Goal: Task Accomplishment & Management: Manage account settings

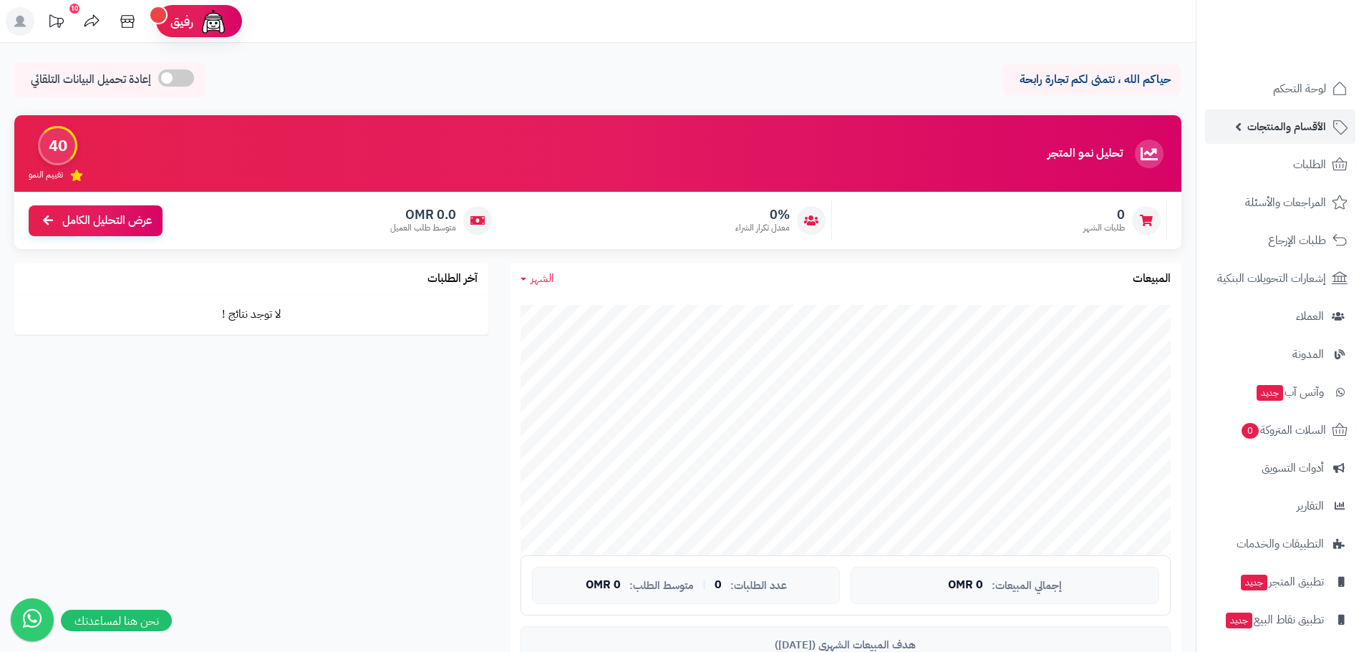
click at [1240, 128] on link "الأقسام والمنتجات" at bounding box center [1280, 127] width 150 height 34
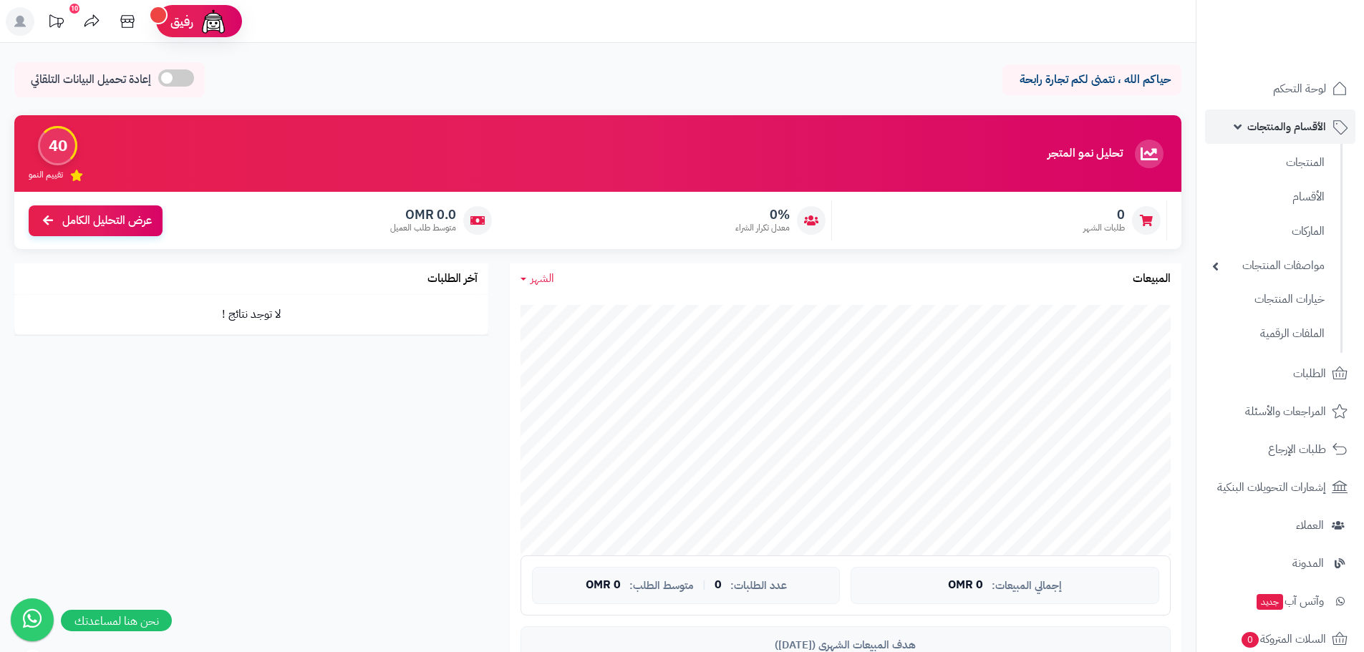
click at [1240, 128] on link "الأقسام والمنتجات" at bounding box center [1280, 127] width 150 height 34
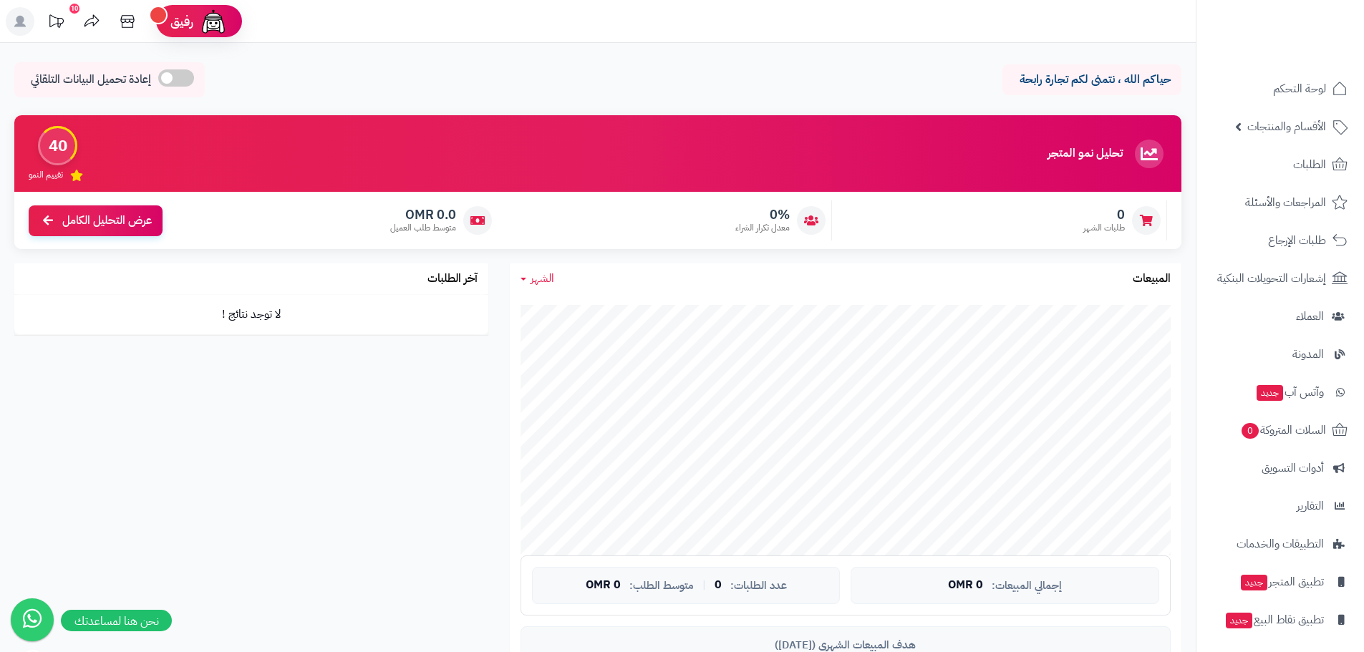
click at [4, 29] on link at bounding box center [20, 23] width 36 height 32
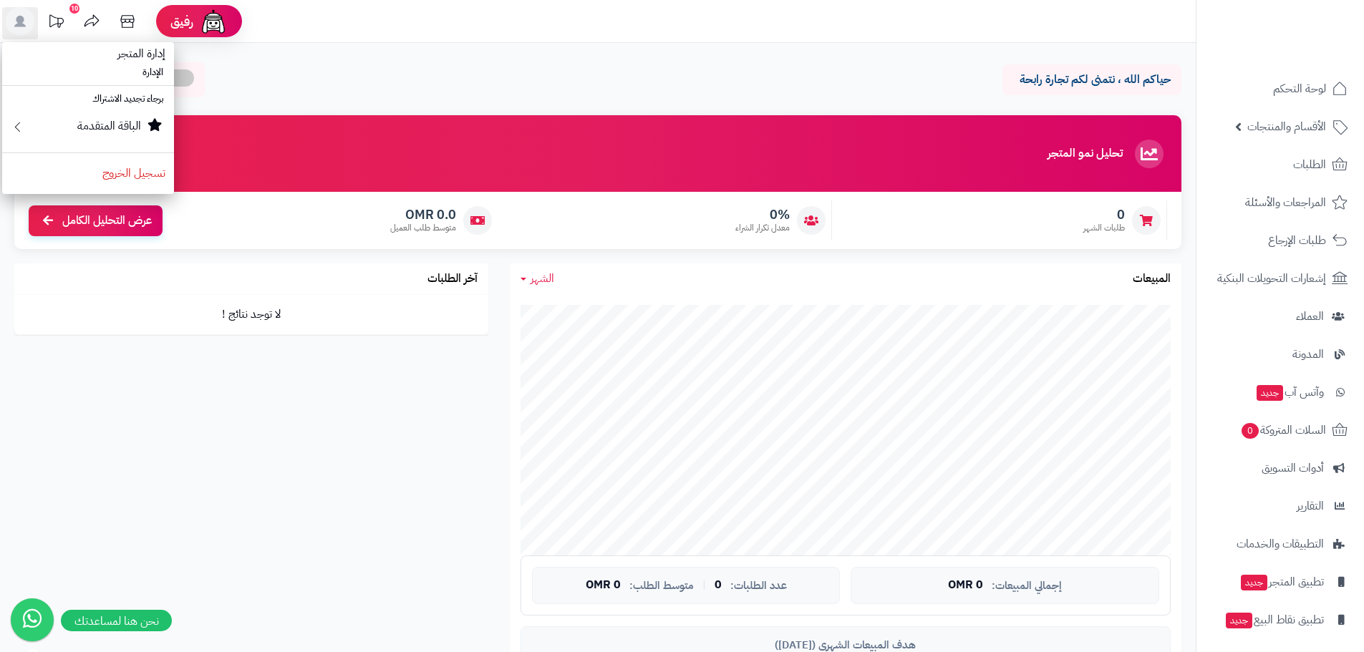
click at [438, 88] on div "حياكم الله ، نتمنى لكم تجارة رابحة إعادة تحميل البيانات التلقائي" at bounding box center [597, 83] width 1167 height 42
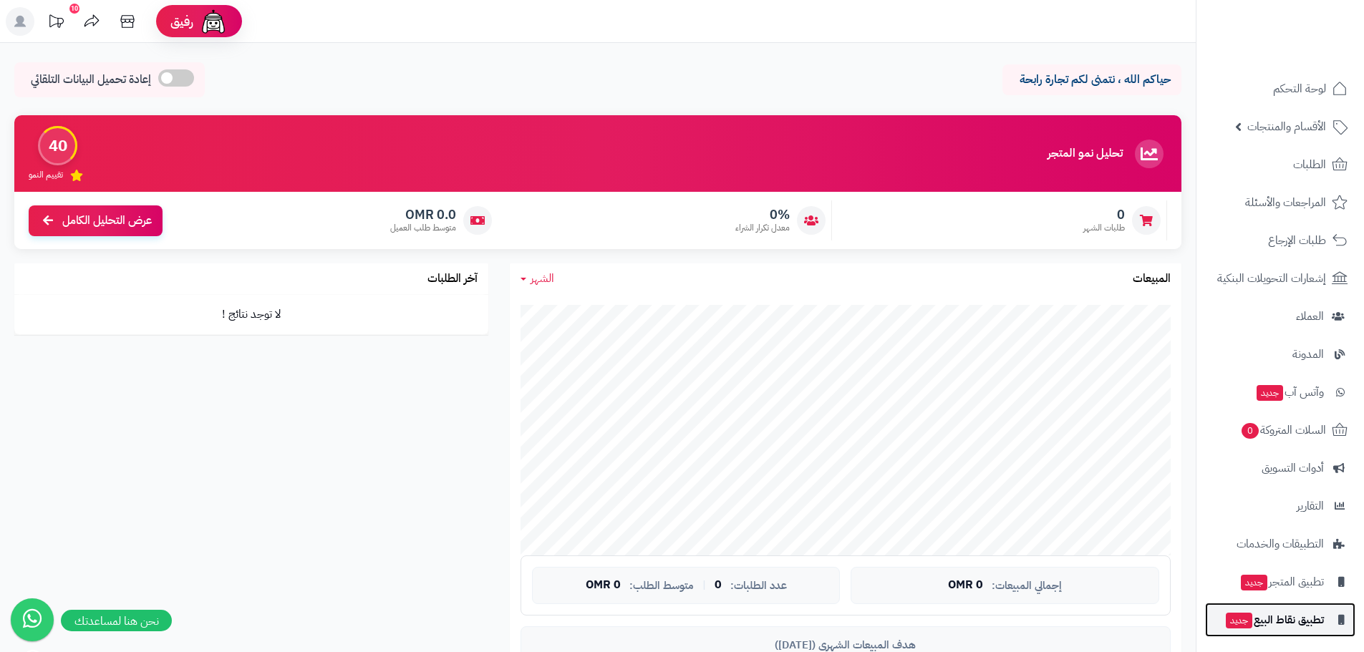
click at [1287, 620] on span "تطبيق نقاط البيع جديد" at bounding box center [1273, 620] width 99 height 20
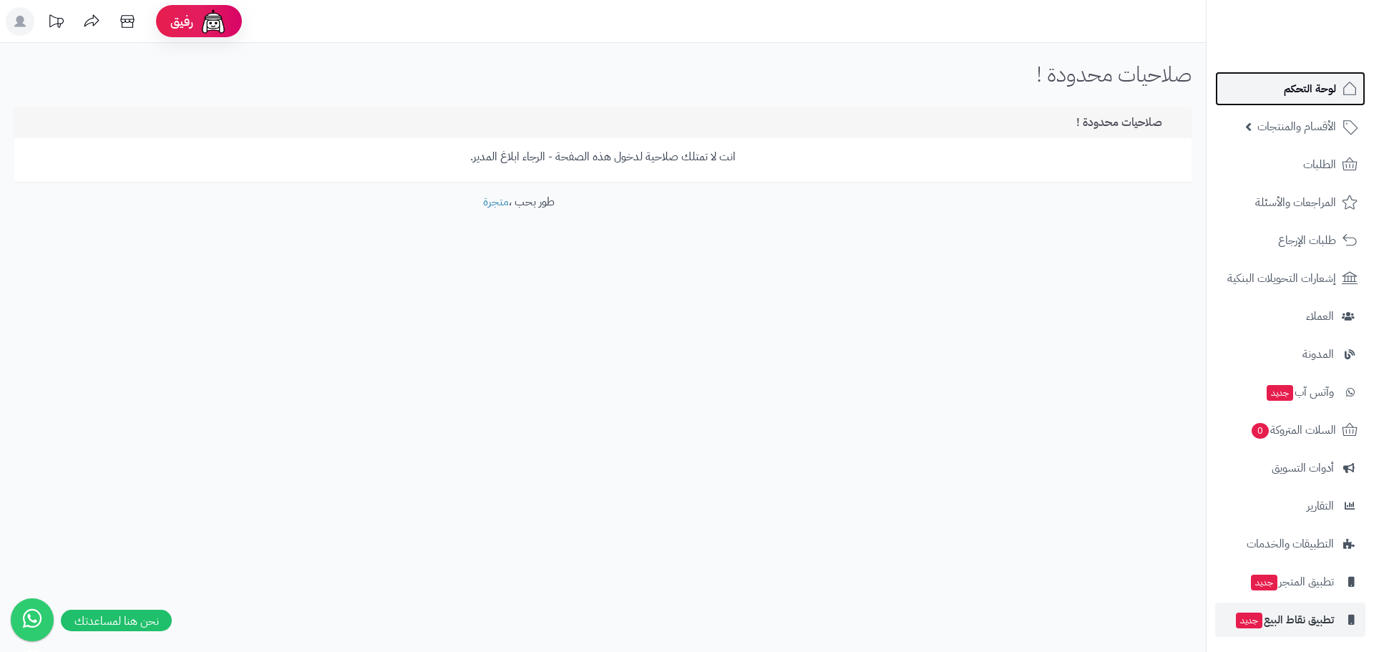
click at [1323, 99] on link "لوحة التحكم" at bounding box center [1290, 89] width 150 height 34
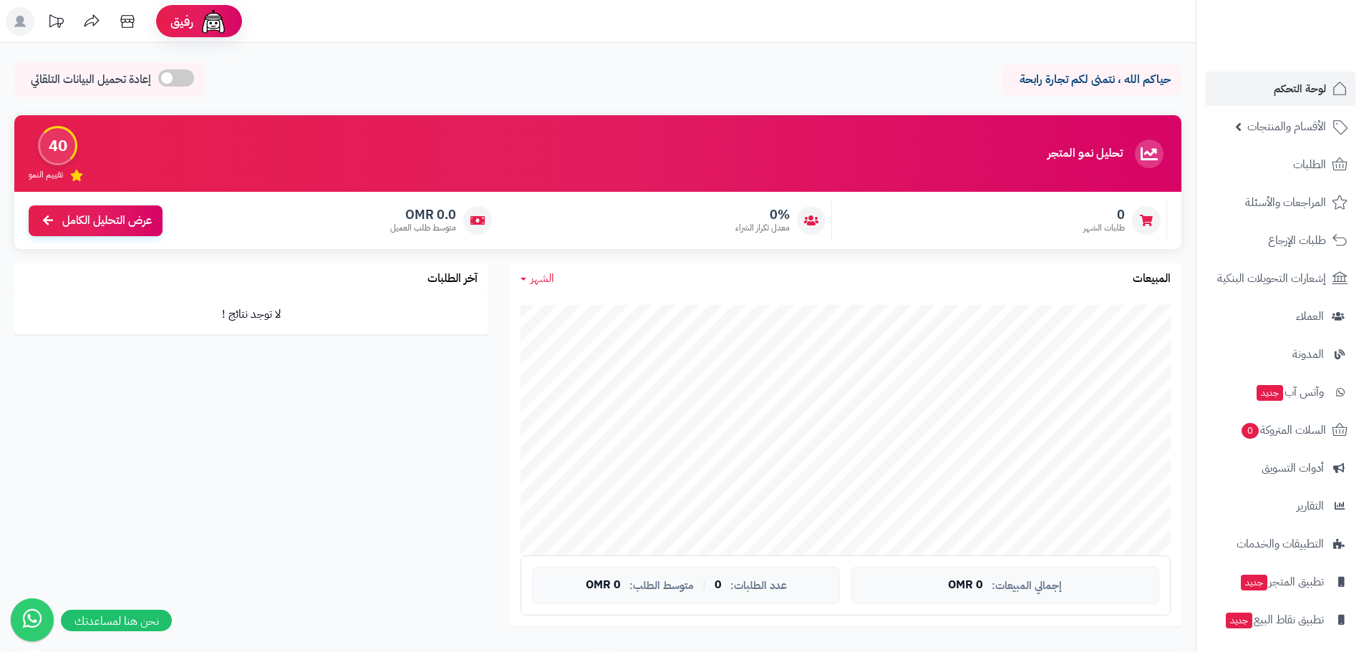
click at [1258, 127] on span "الأقسام والمنتجات" at bounding box center [1286, 127] width 79 height 20
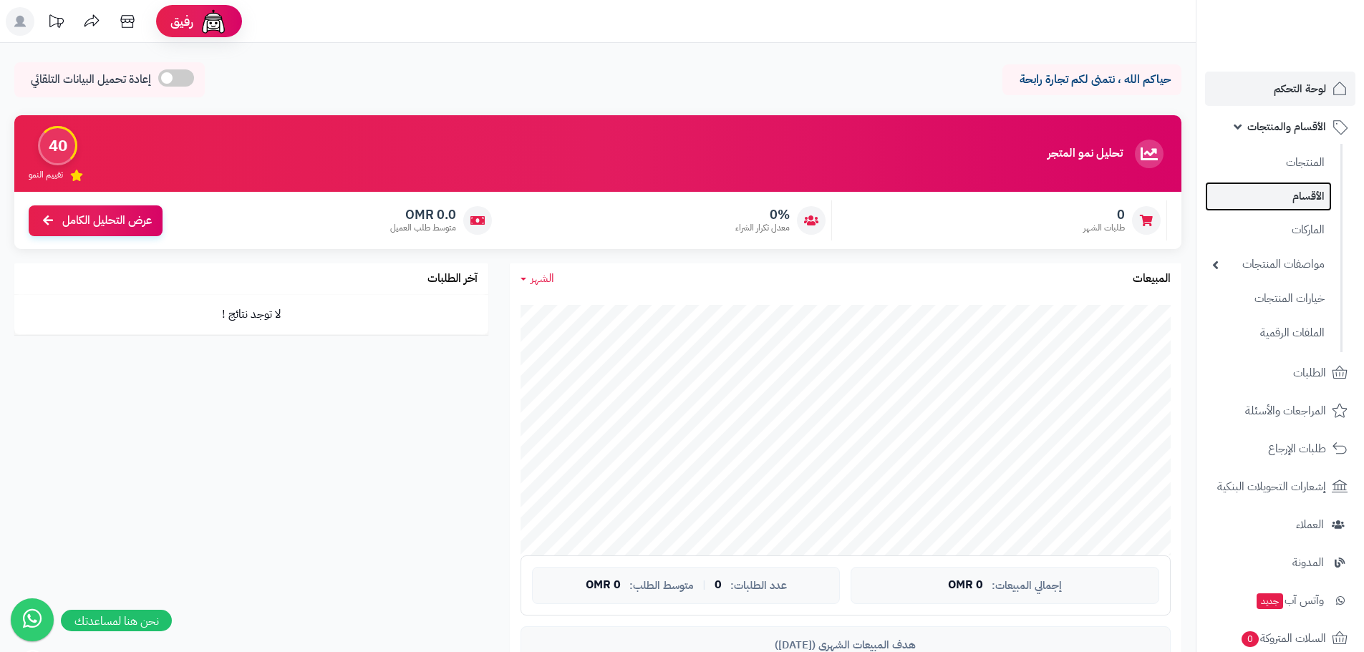
click at [1298, 202] on link "الأقسام" at bounding box center [1268, 196] width 127 height 29
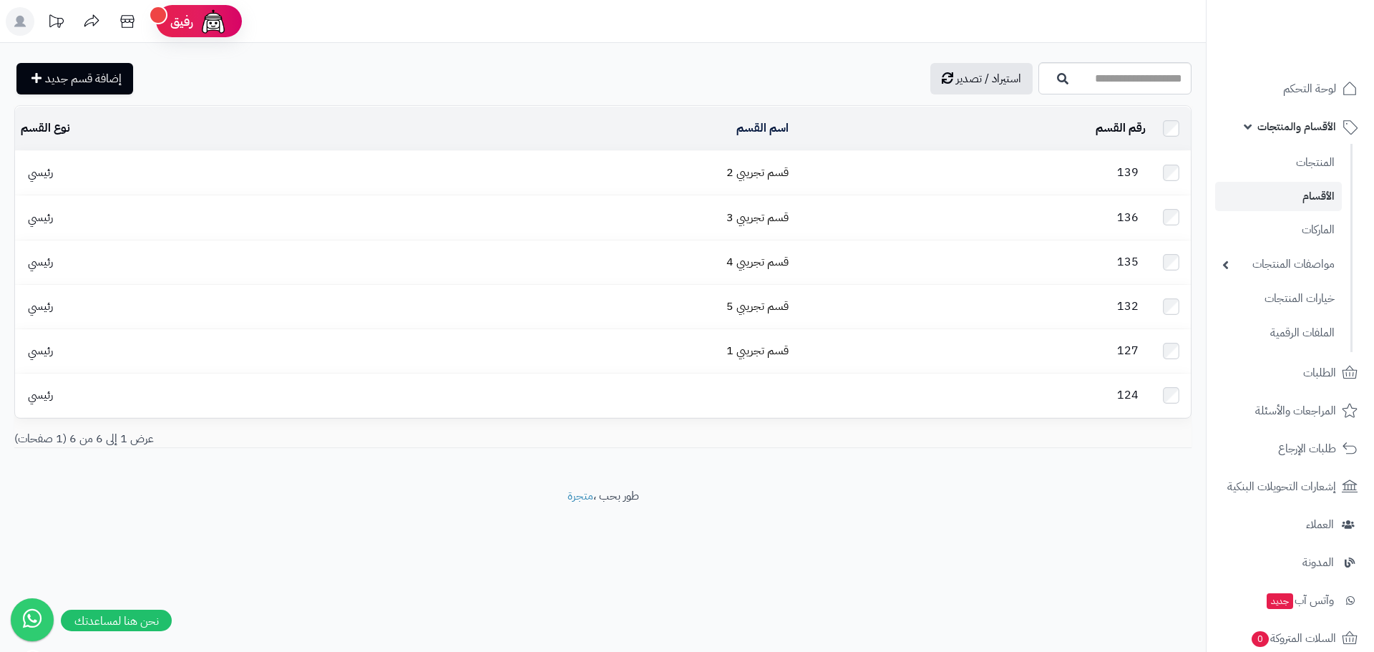
click at [1146, 175] on span "139" at bounding box center [1128, 172] width 36 height 17
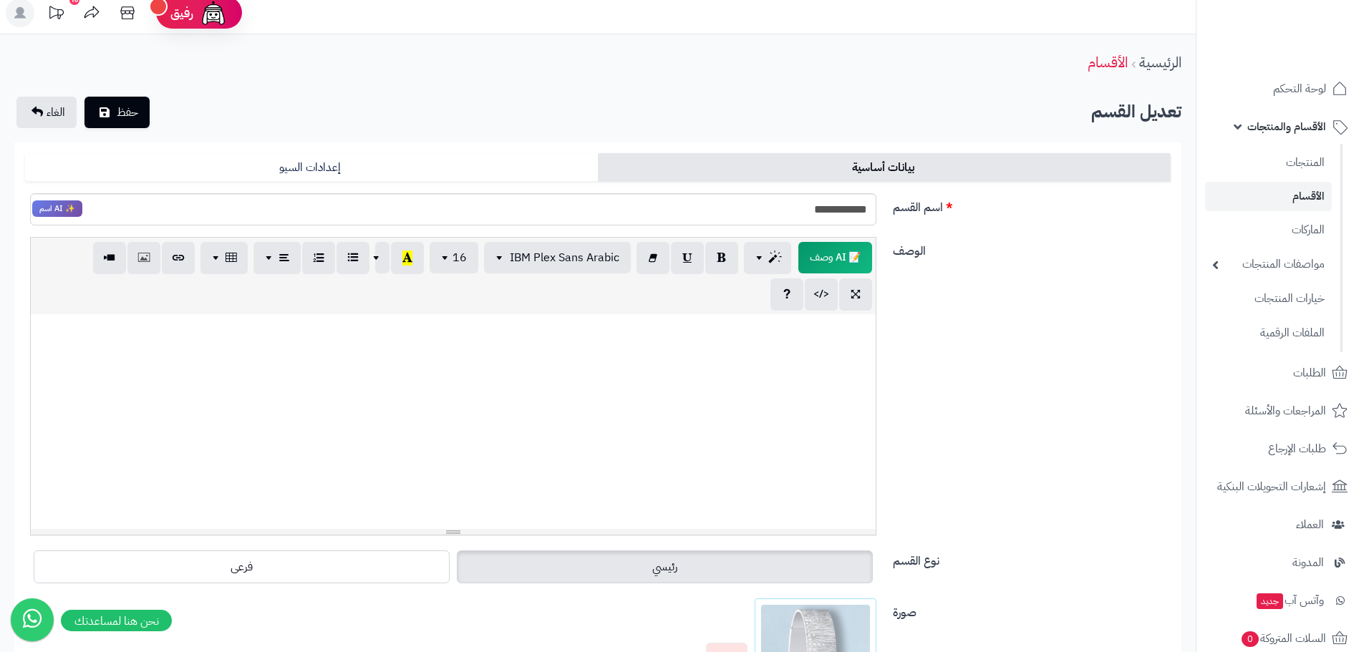
scroll to position [4, 0]
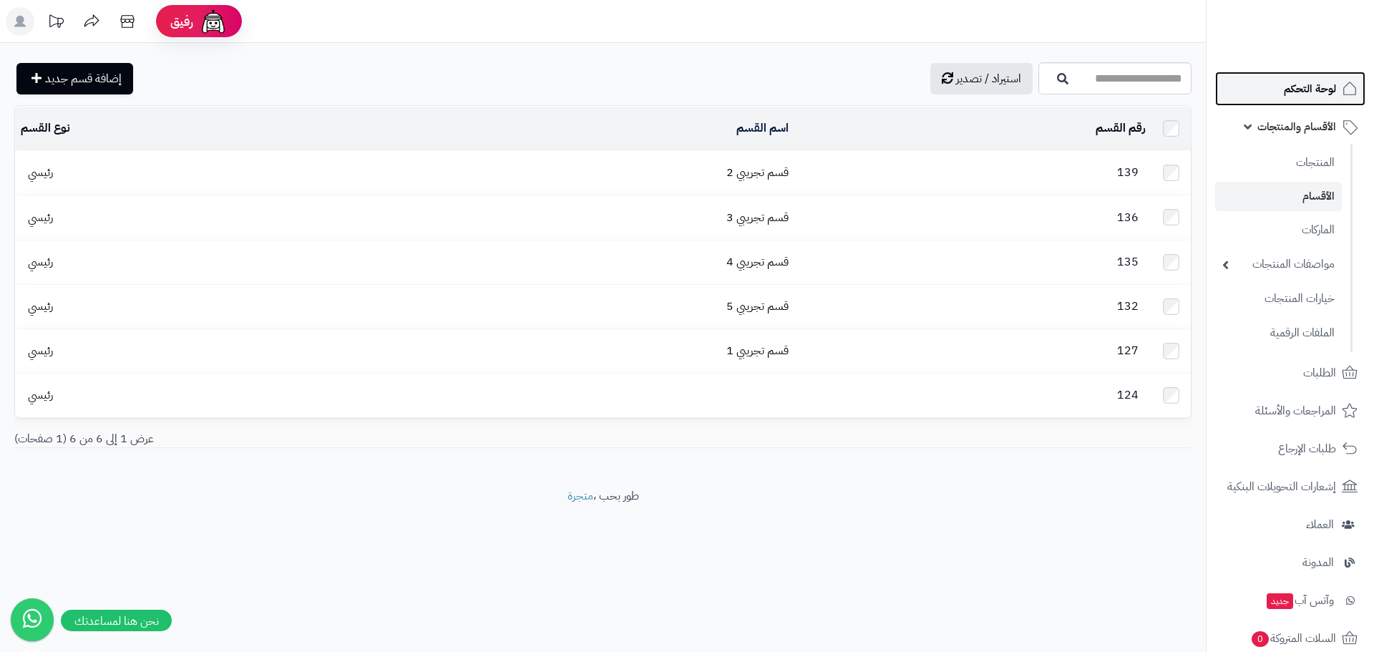
click at [1270, 82] on link "لوحة التحكم" at bounding box center [1290, 89] width 150 height 34
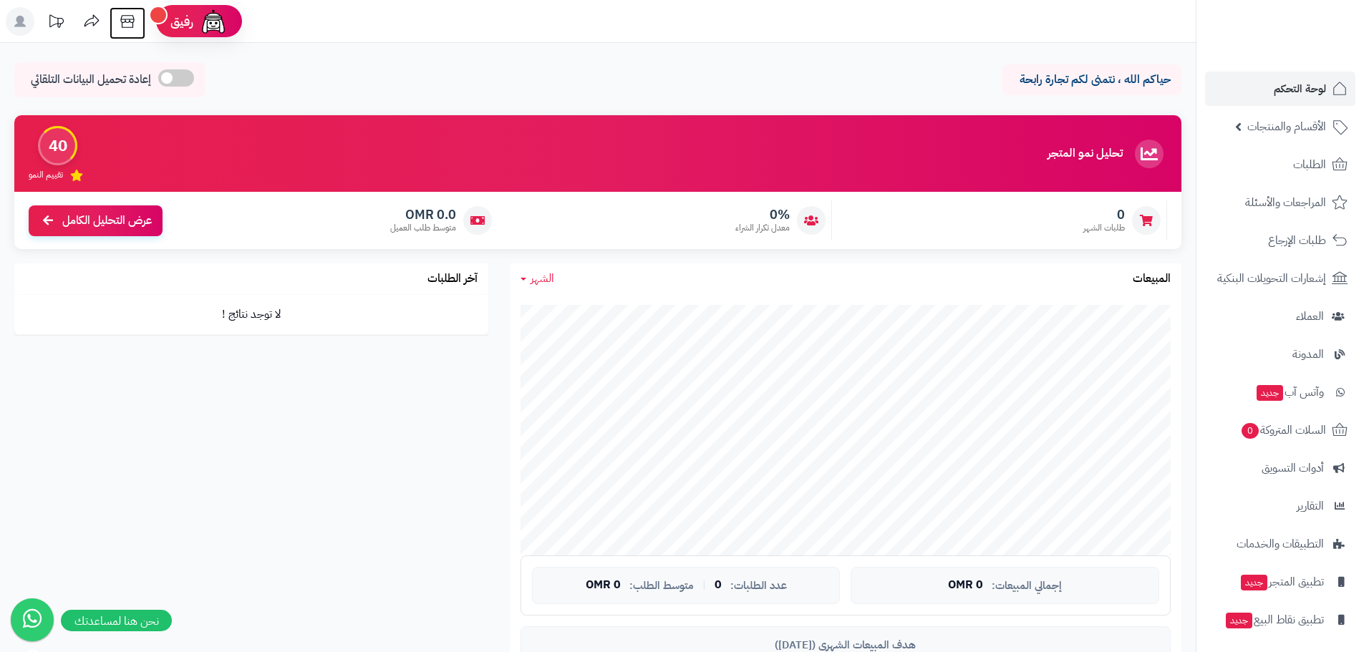
click at [135, 20] on icon at bounding box center [127, 21] width 29 height 29
